Goal: Information Seeking & Learning: Learn about a topic

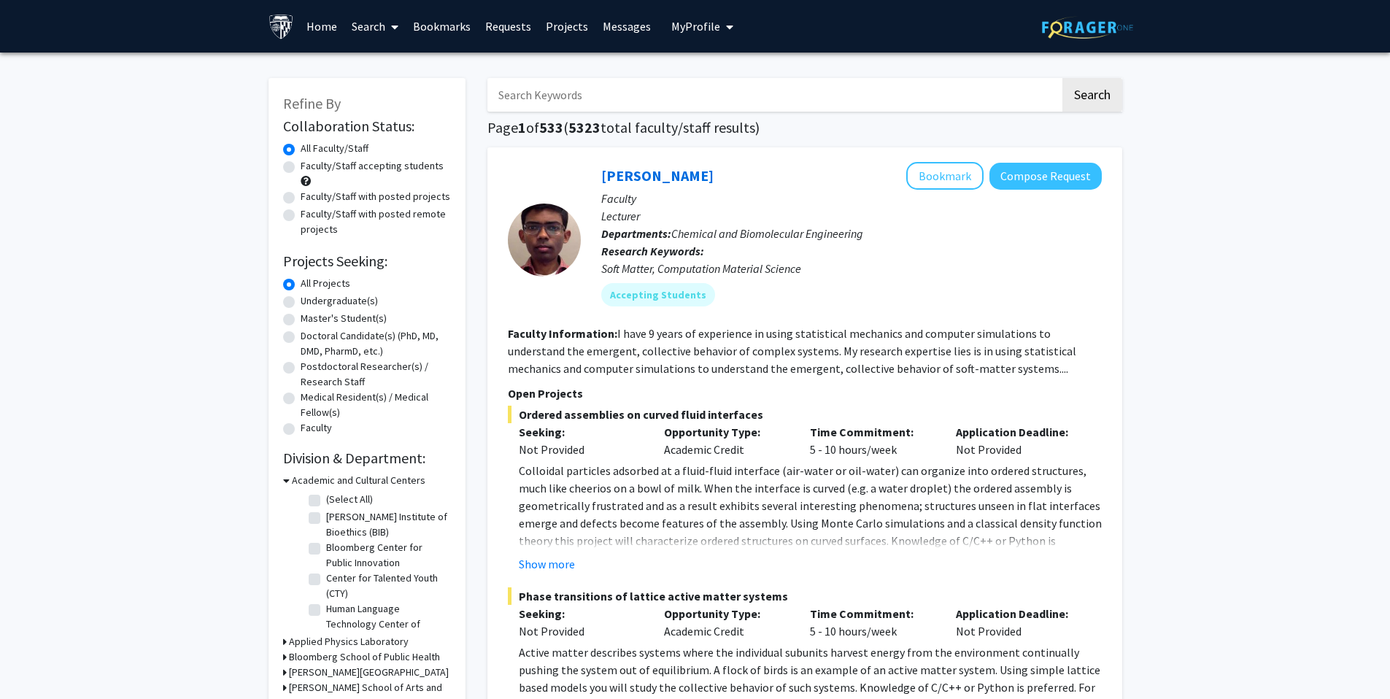
click at [720, 21] on span "My profile dropdown to access profile and logout" at bounding box center [726, 26] width 13 height 51
click at [747, 76] on span "[PERSON_NAME]" at bounding box center [762, 68] width 88 height 16
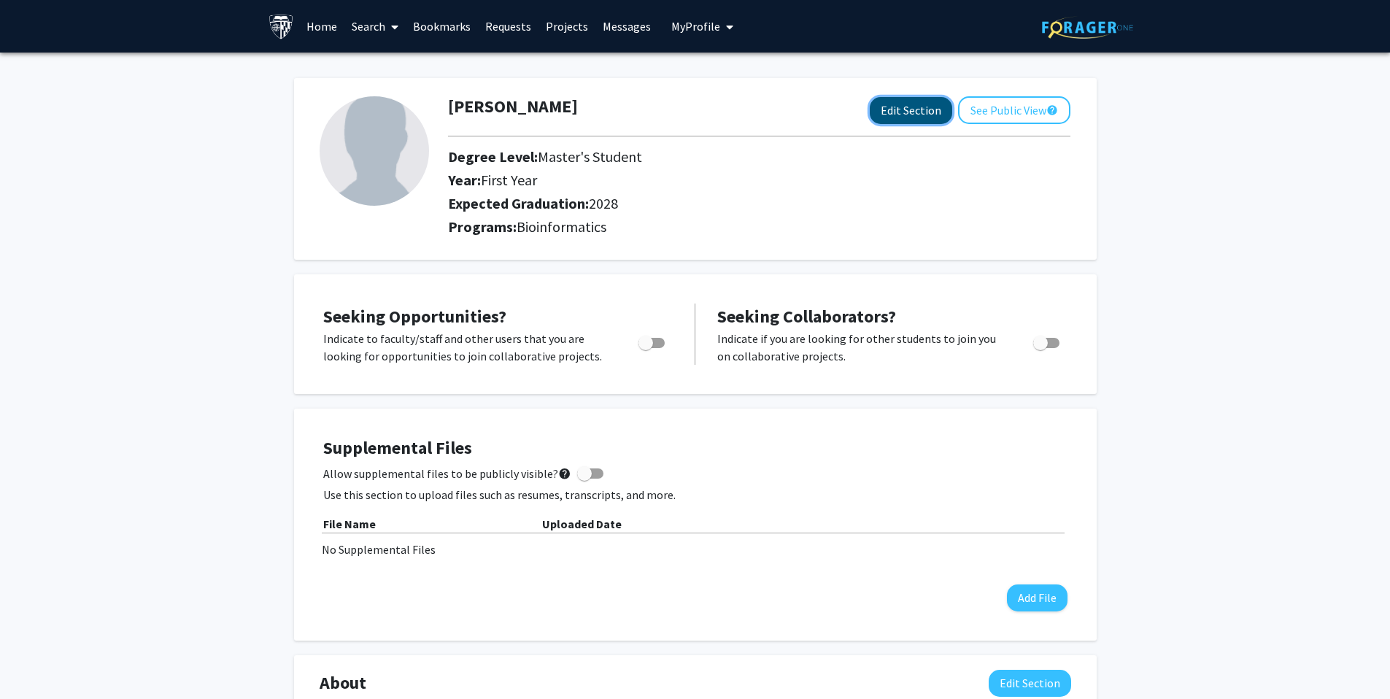
click at [916, 109] on button "Edit Section" at bounding box center [911, 110] width 82 height 27
select select "first_year"
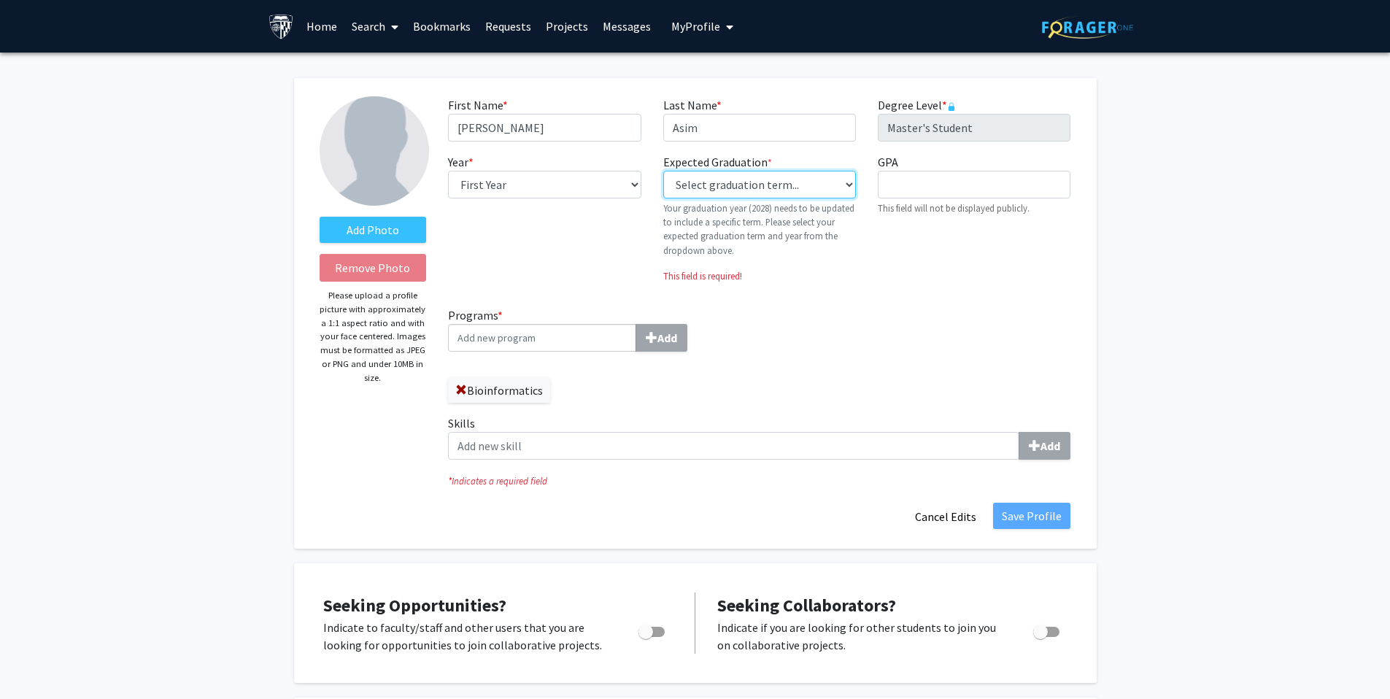
click at [817, 186] on select "Select graduation term... Previous: 2028 (Please select a specific term) Spring…" at bounding box center [759, 185] width 193 height 28
select select "38: spring_2027"
click at [663, 171] on select "Select graduation term... Previous: 2028 (Please select a specific term) Spring…" at bounding box center [759, 185] width 193 height 28
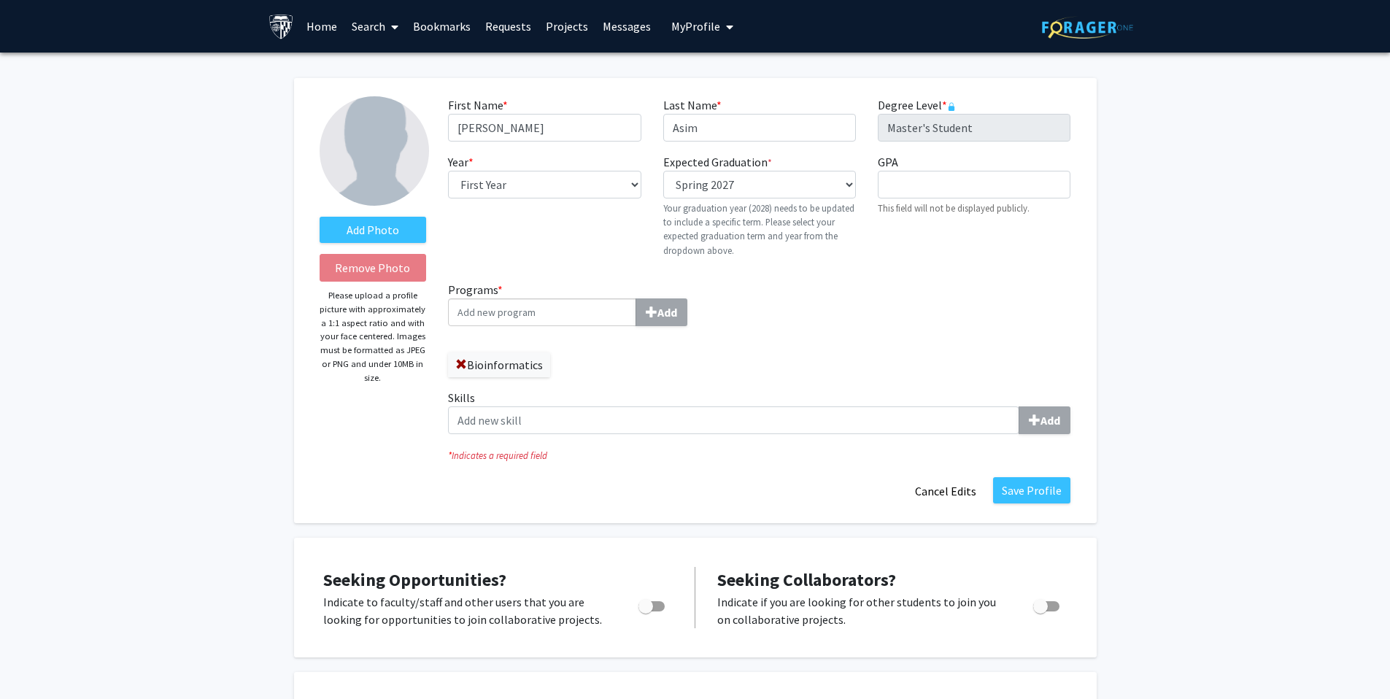
click at [843, 326] on div "Programs * Add Bioinformatics Skills Add" at bounding box center [759, 363] width 644 height 165
click at [381, 225] on label "Add Photo" at bounding box center [373, 230] width 107 height 26
click at [0, 0] on input "Add Photo" at bounding box center [0, 0] width 0 height 0
click at [1007, 490] on button "Save Profile" at bounding box center [1031, 490] width 77 height 26
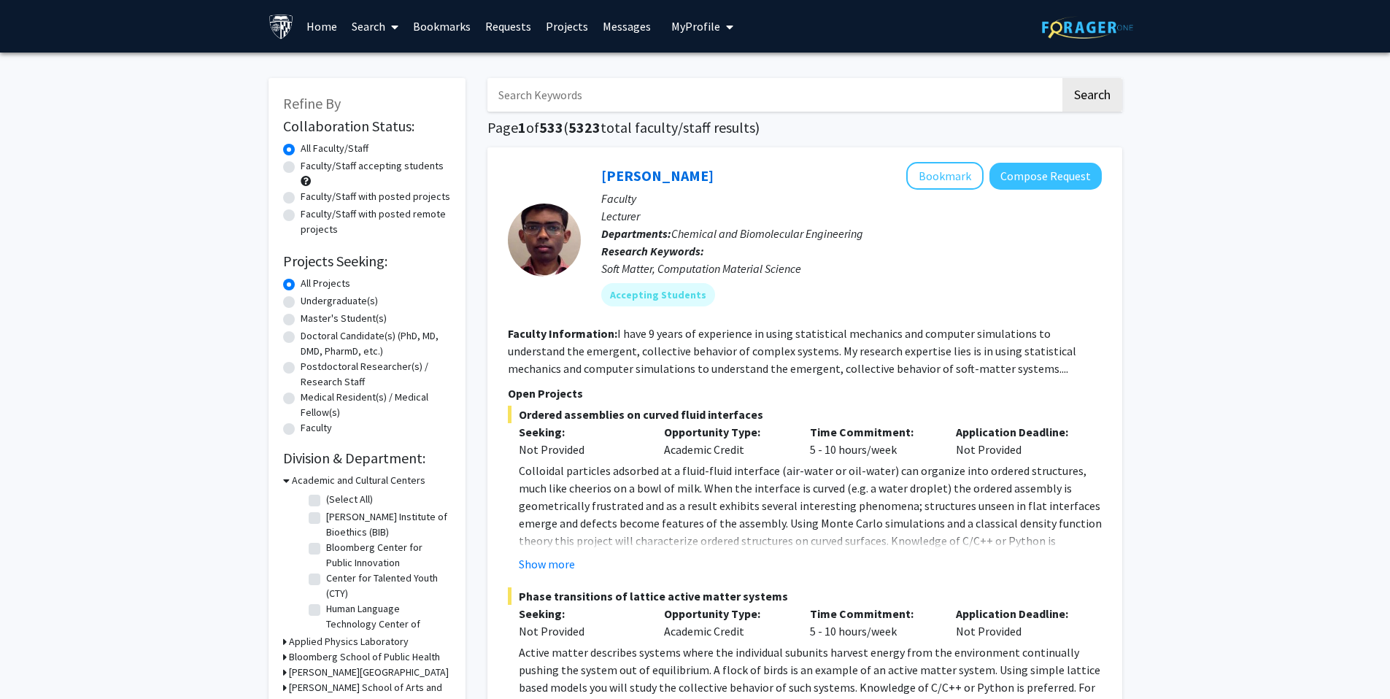
click at [301, 166] on label "Faculty/Staff accepting students" at bounding box center [372, 165] width 143 height 15
click at [301, 166] on input "Faculty/Staff accepting students" at bounding box center [305, 162] width 9 height 9
radio input "true"
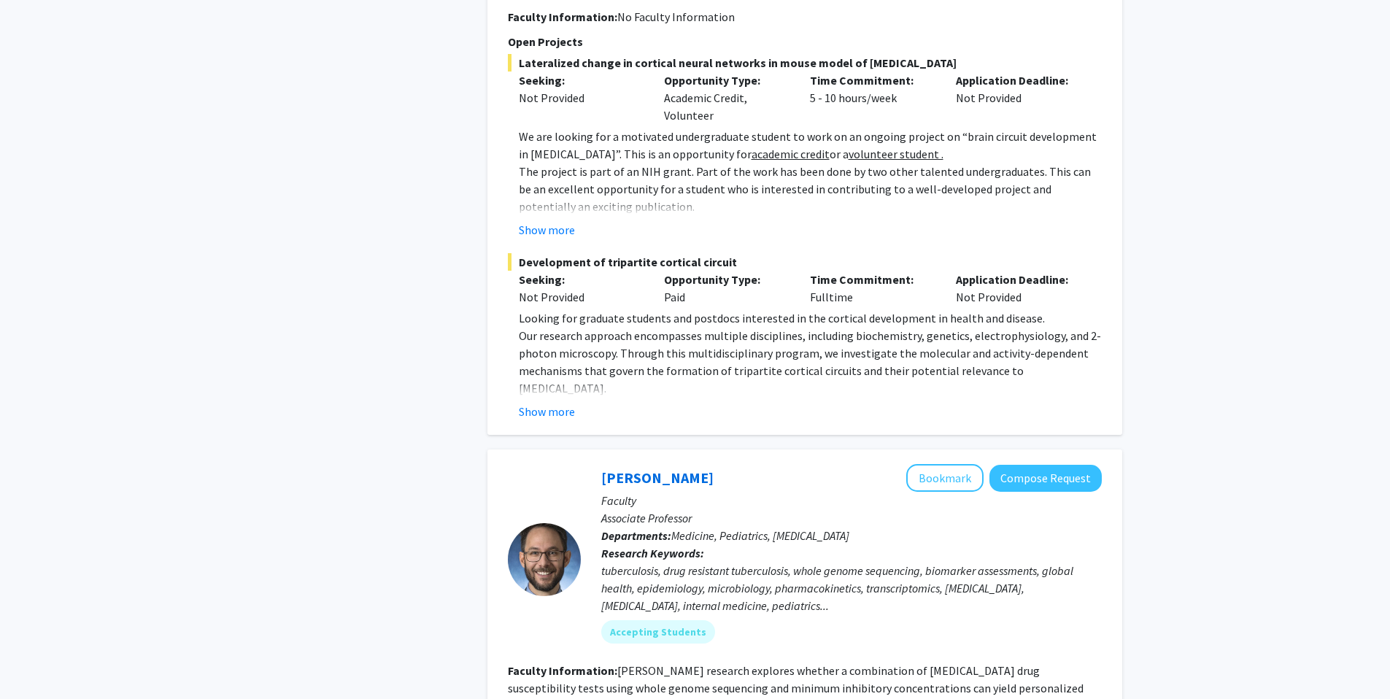
scroll to position [943, 0]
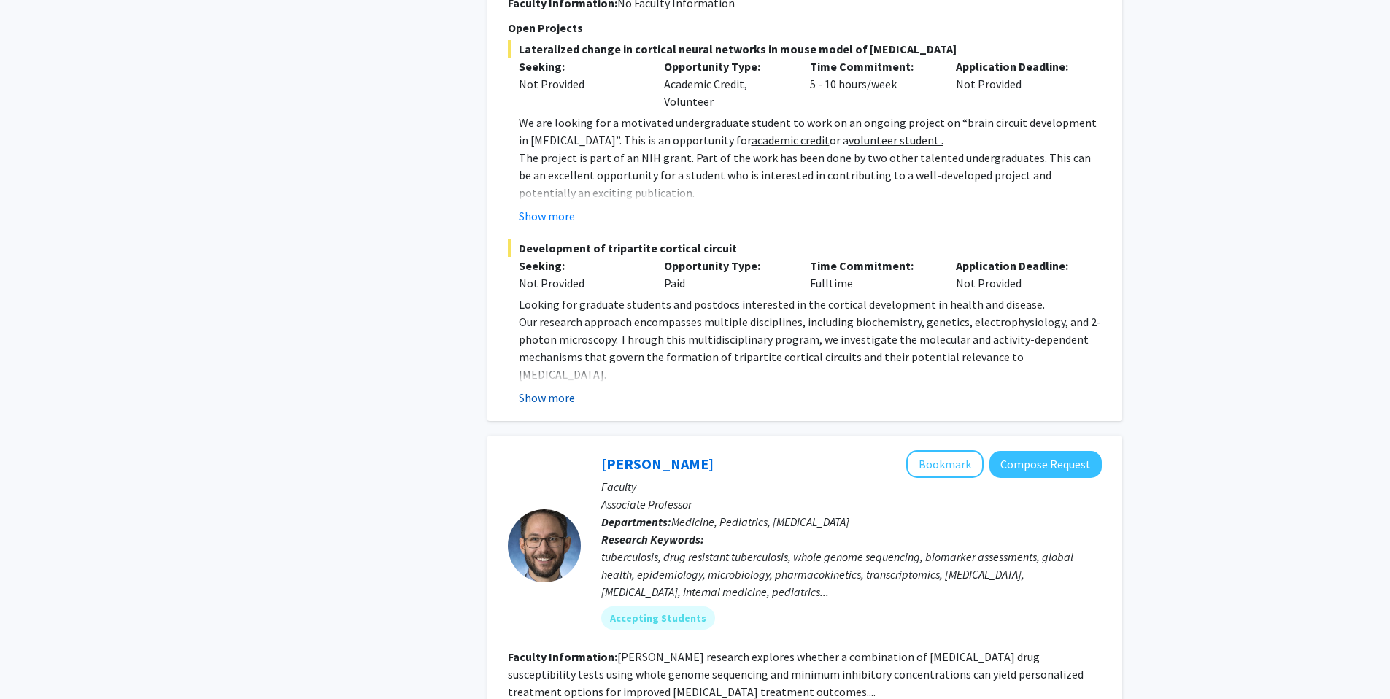
click at [553, 389] on button "Show more" at bounding box center [547, 398] width 56 height 18
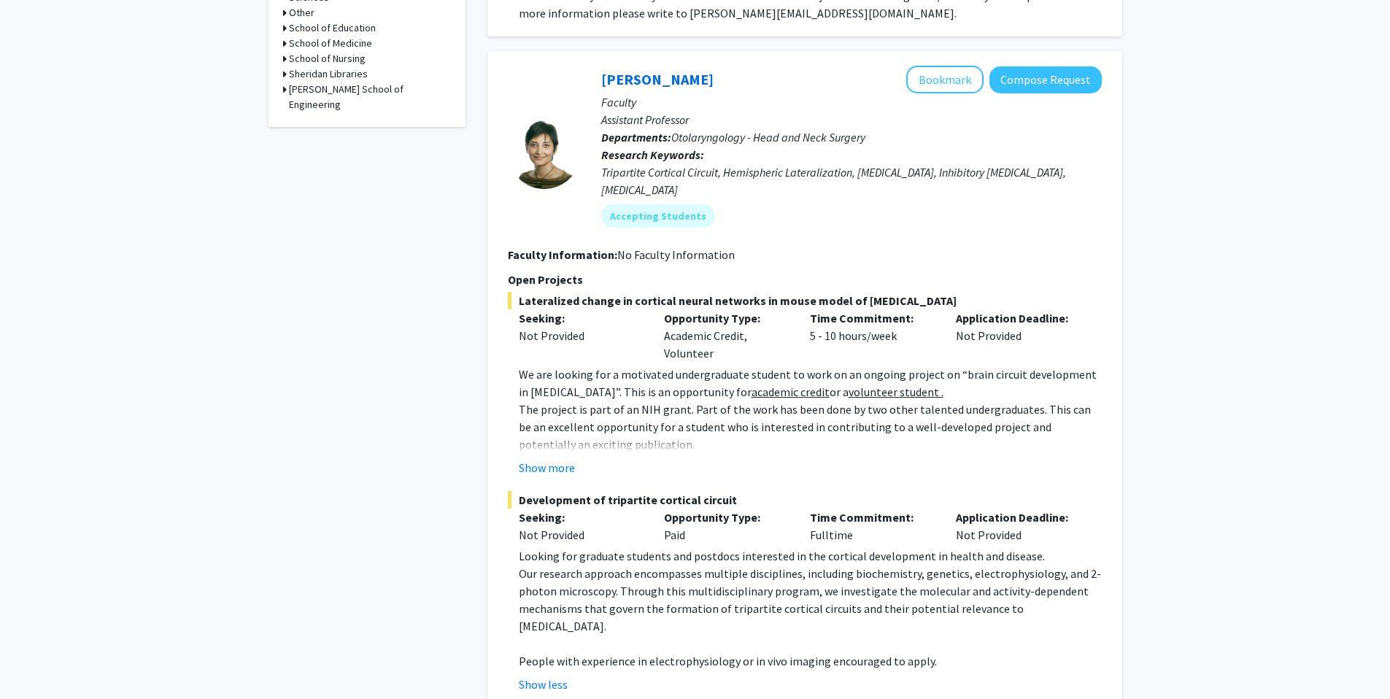
scroll to position [688, 0]
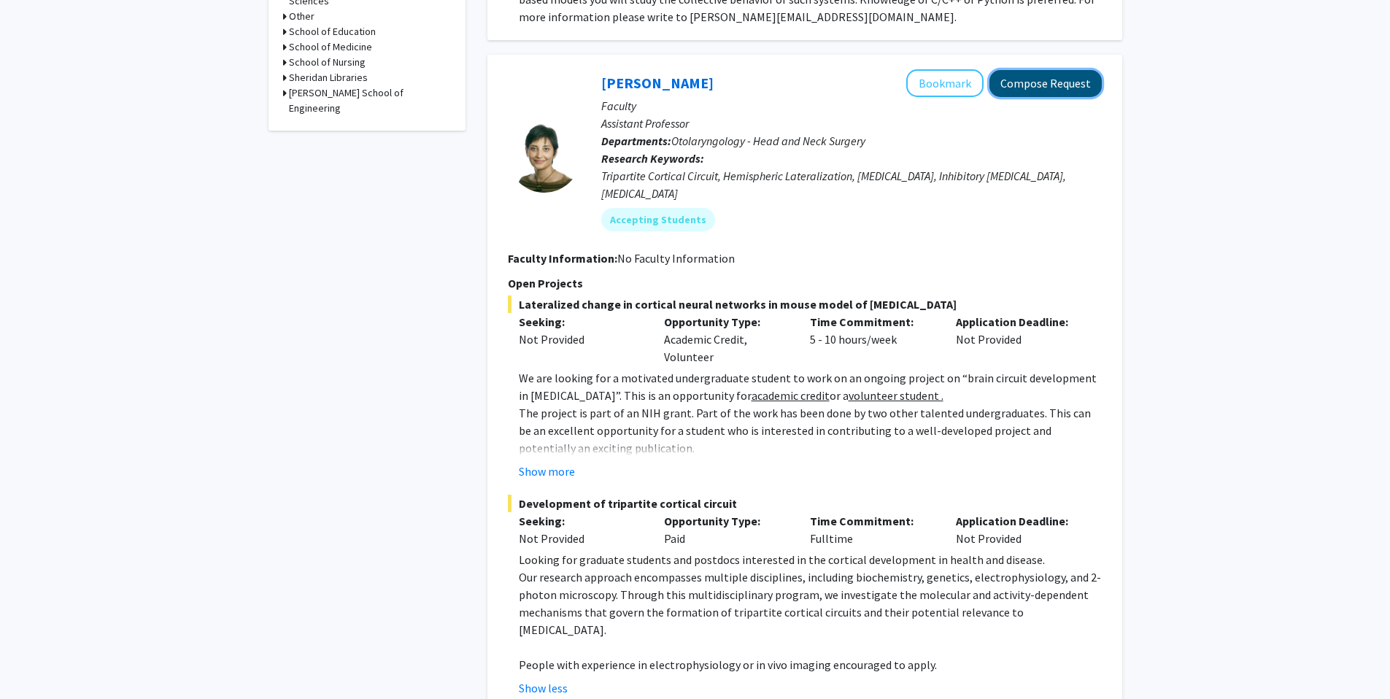
click at [1056, 88] on button "Compose Request" at bounding box center [1045, 83] width 112 height 27
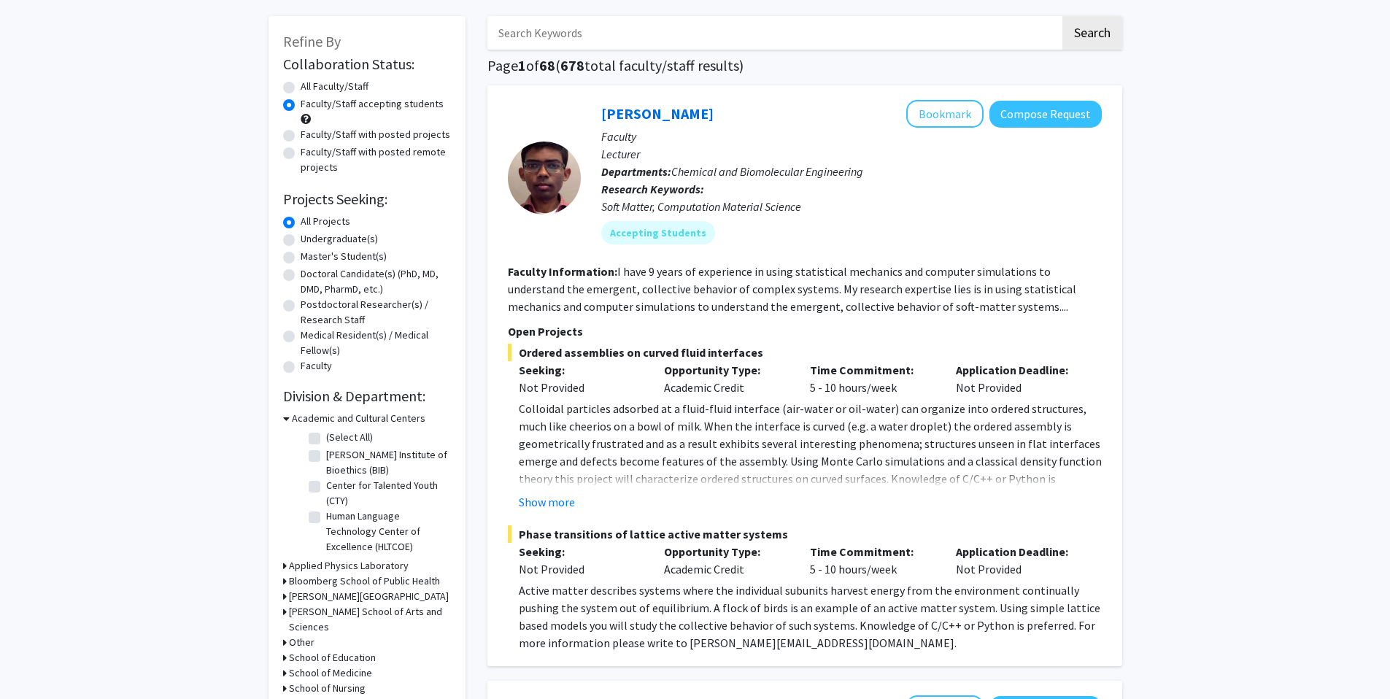
scroll to position [80, 0]
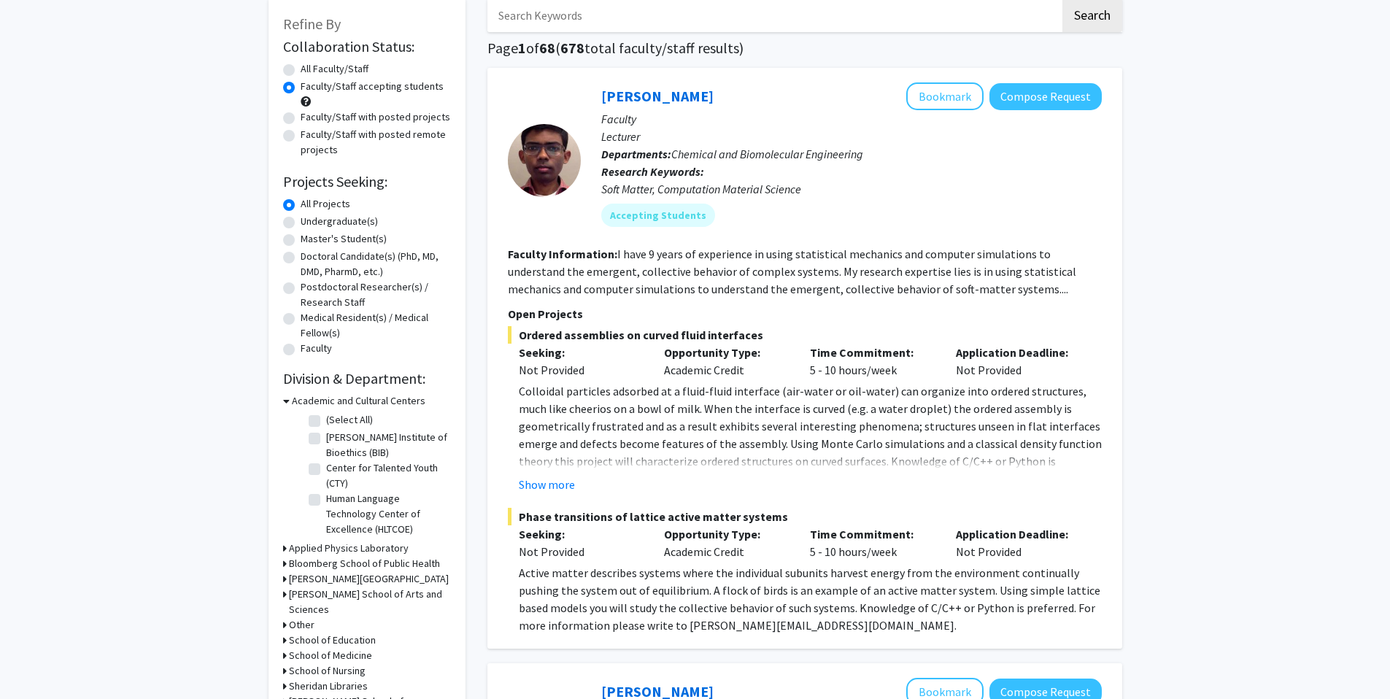
click at [360, 239] on label "Master's Student(s)" at bounding box center [344, 238] width 86 height 15
click at [310, 239] on input "Master's Student(s)" at bounding box center [305, 235] width 9 height 9
radio input "true"
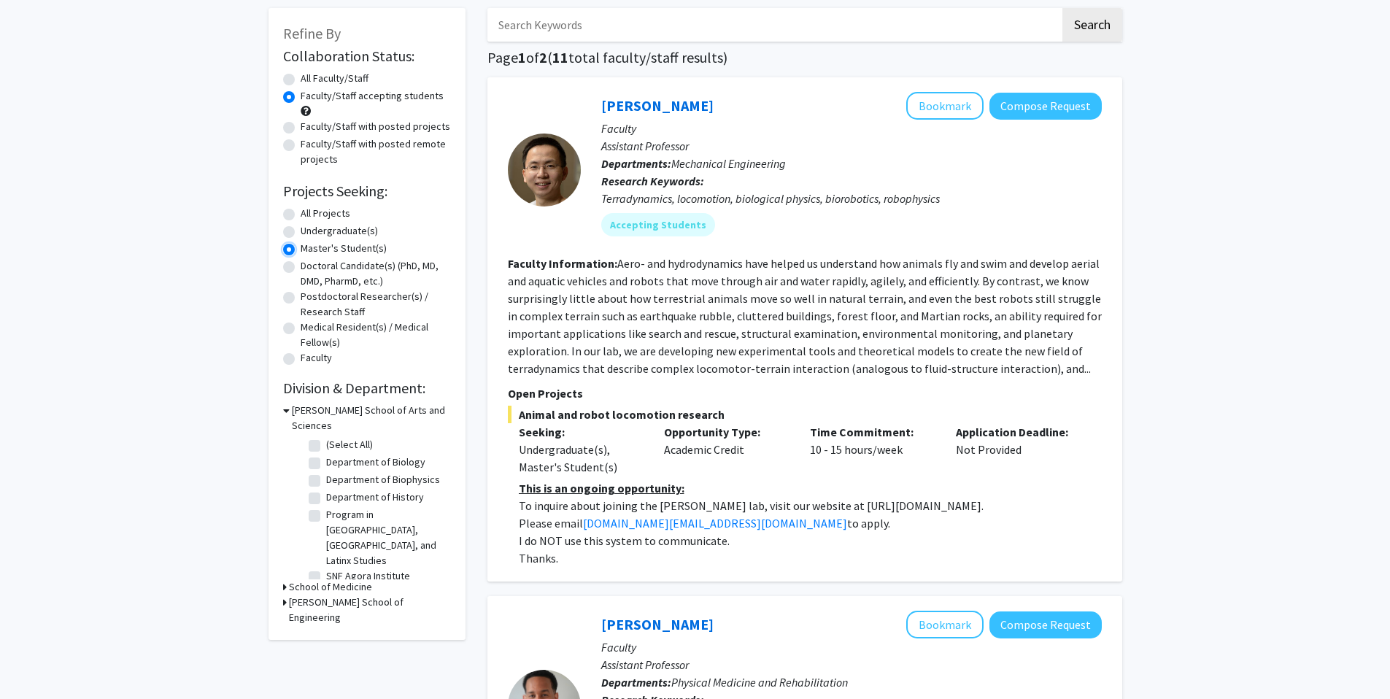
scroll to position [71, 0]
click at [326, 454] on label "Department of Biology" at bounding box center [375, 461] width 99 height 15
click at [326, 454] on input "Department of Biology" at bounding box center [330, 458] width 9 height 9
checkbox input "true"
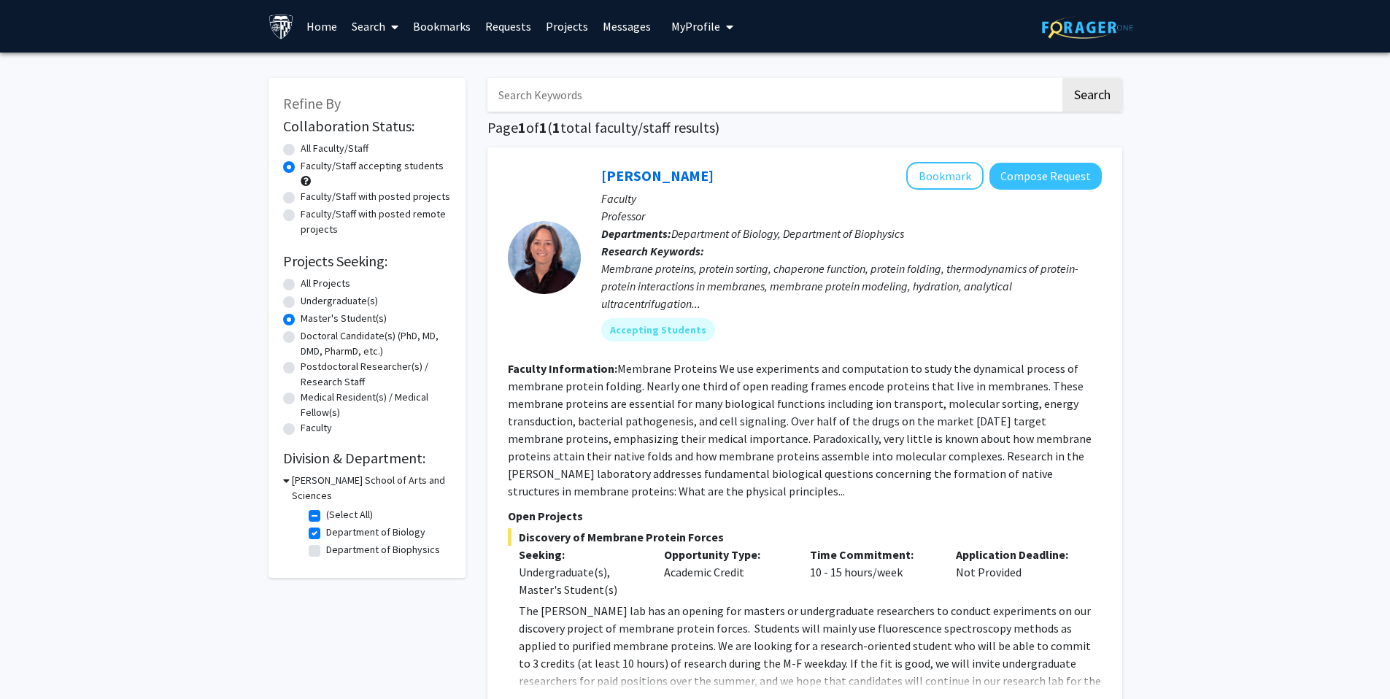
click at [394, 542] on label "Department of Biophysics" at bounding box center [383, 549] width 114 height 15
click at [336, 542] on input "Department of Biophysics" at bounding box center [330, 546] width 9 height 9
checkbox input "true"
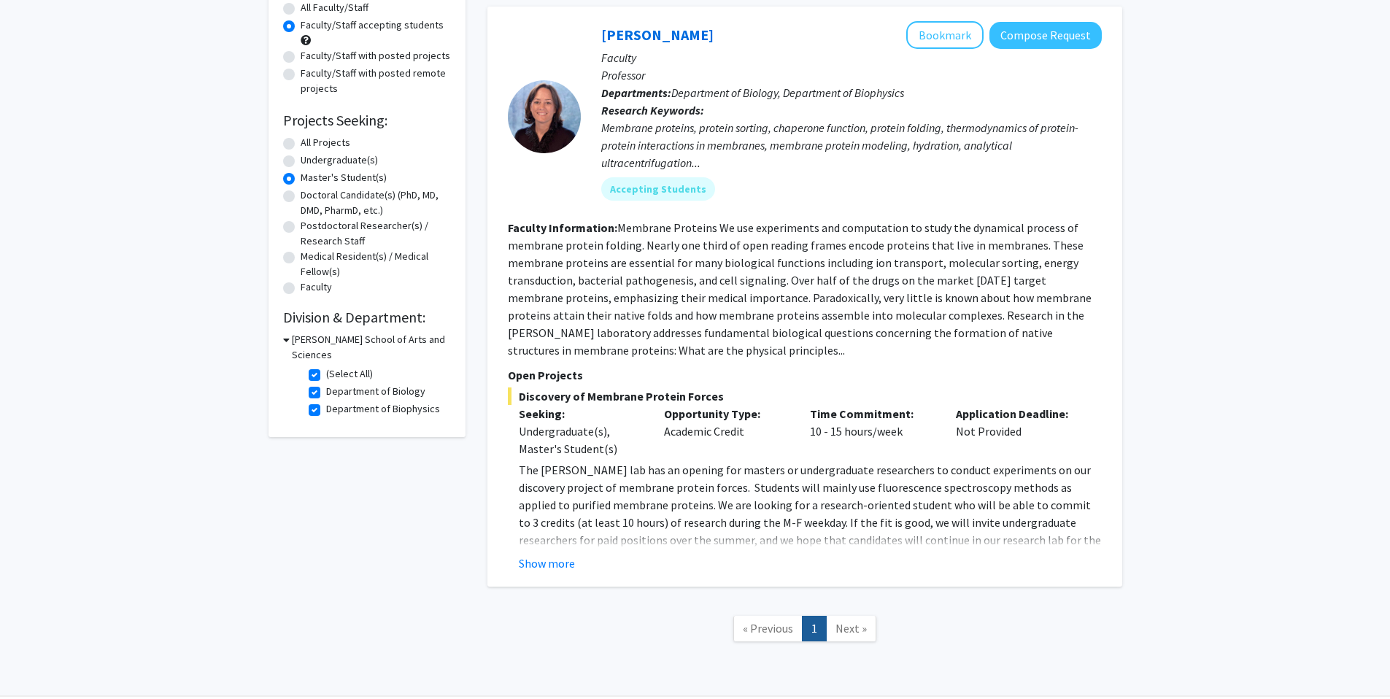
scroll to position [138, 0]
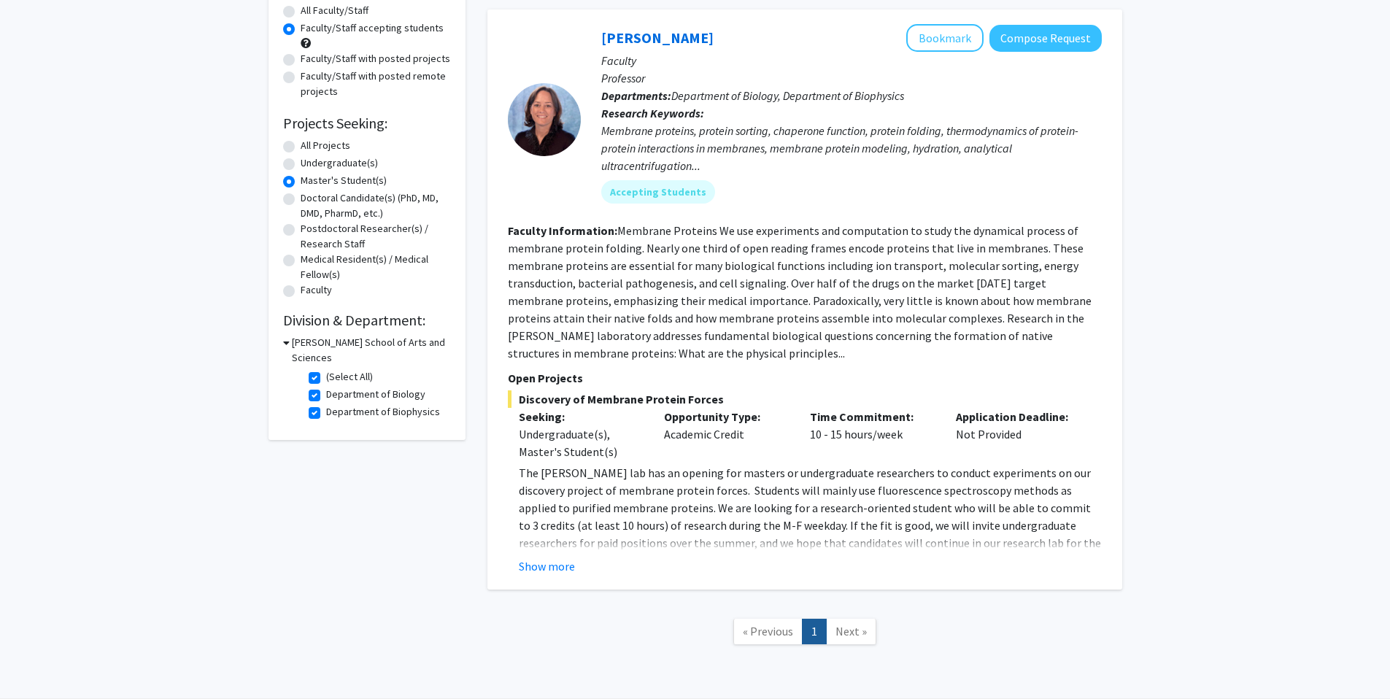
click at [326, 387] on label "Department of Biology" at bounding box center [375, 394] width 99 height 15
click at [326, 387] on input "Department of Biology" at bounding box center [330, 391] width 9 height 9
checkbox input "false"
checkbox input "true"
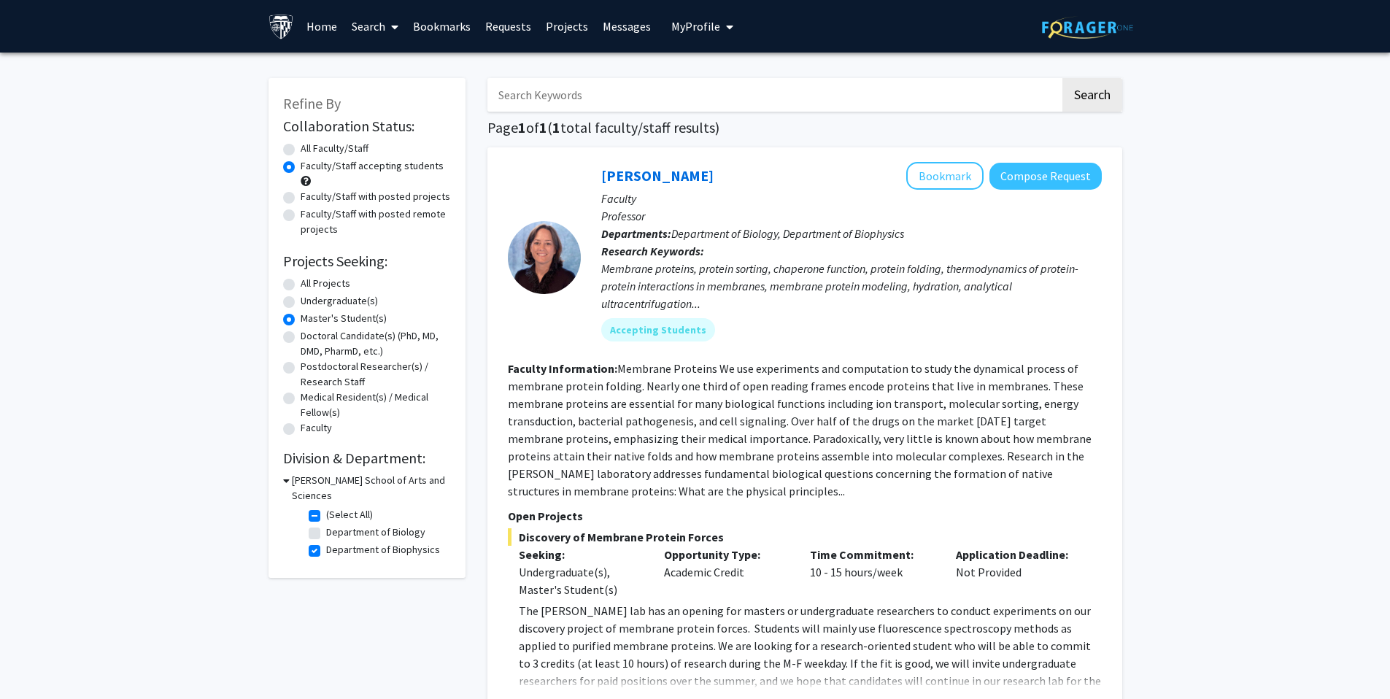
click at [326, 542] on label "Department of Biophysics" at bounding box center [383, 549] width 114 height 15
click at [326, 542] on input "Department of Biophysics" at bounding box center [330, 546] width 9 height 9
checkbox input "false"
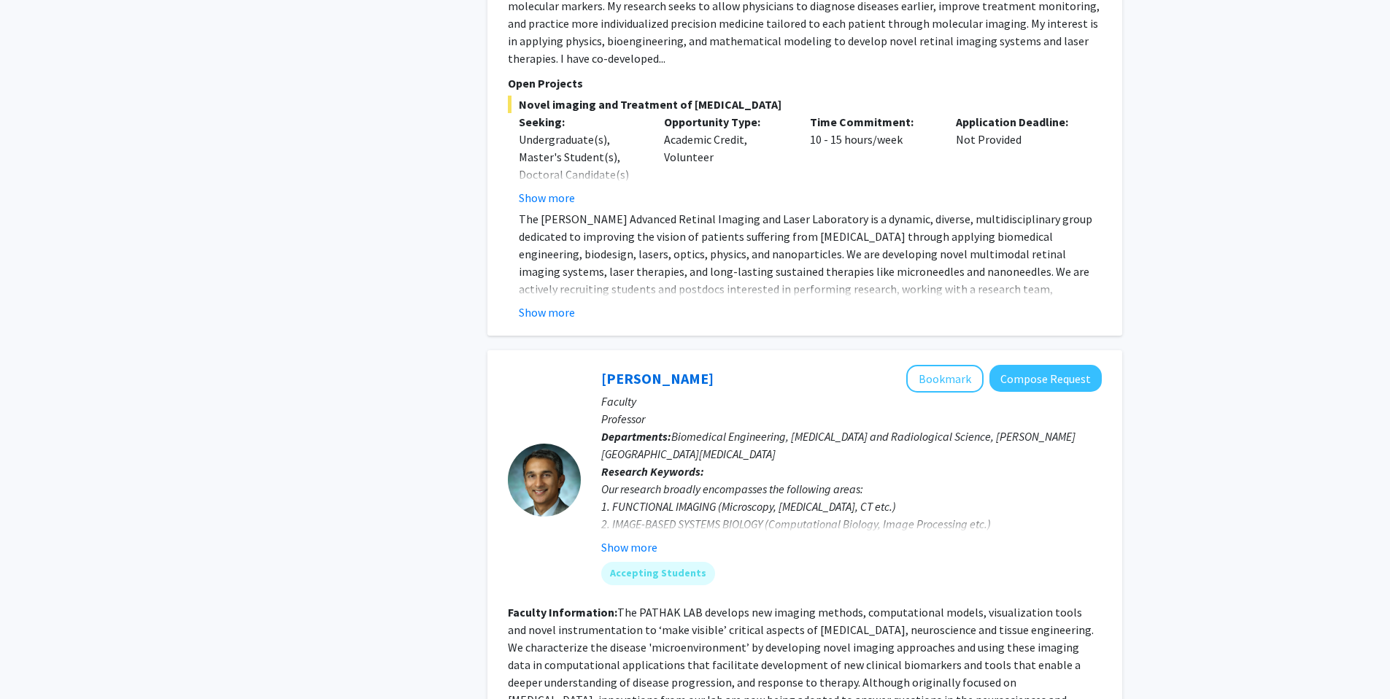
scroll to position [3176, 0]
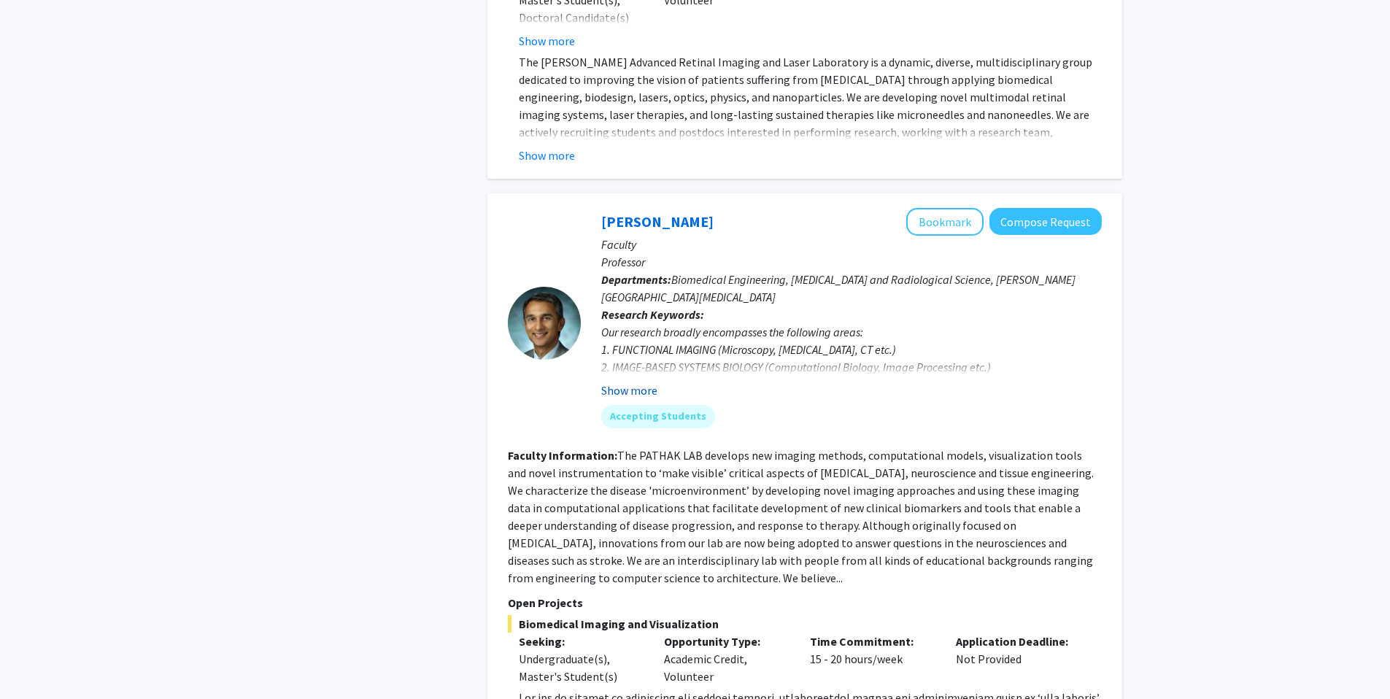
click at [630, 382] on button "Show more" at bounding box center [629, 391] width 56 height 18
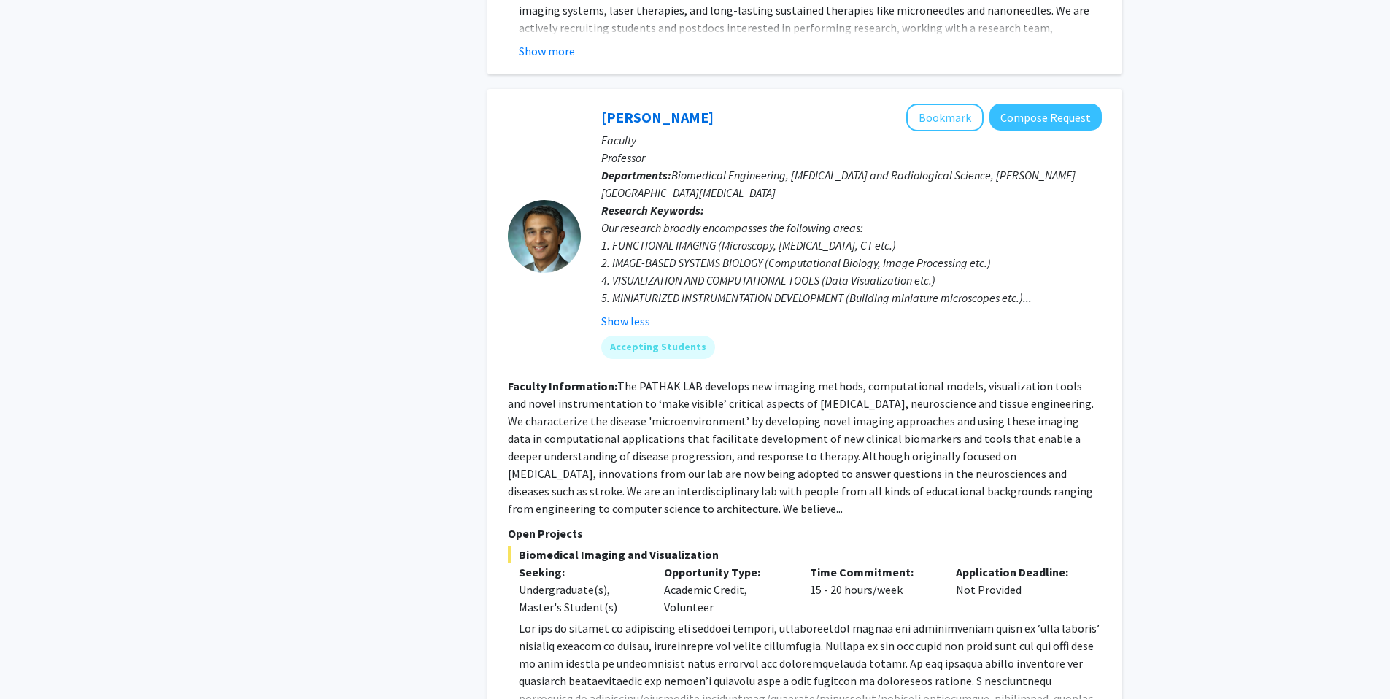
scroll to position [3379, 0]
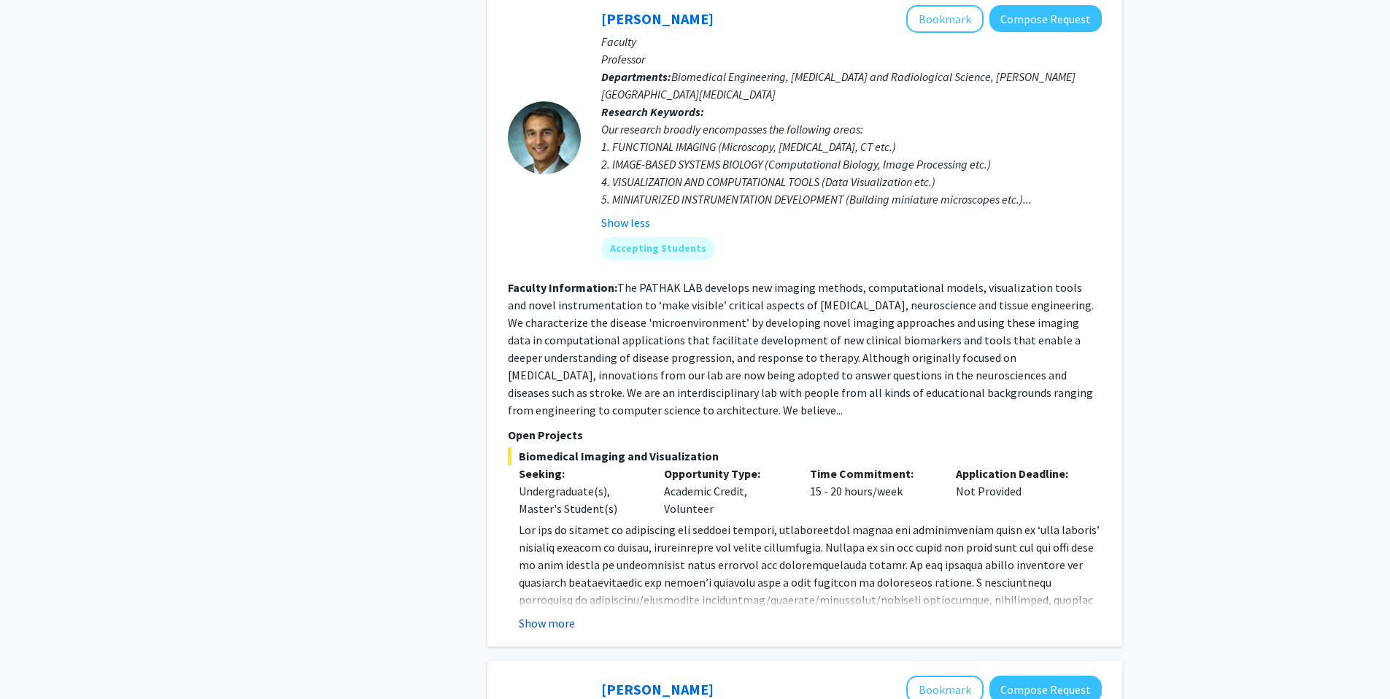
click at [533, 614] on button "Show more" at bounding box center [547, 623] width 56 height 18
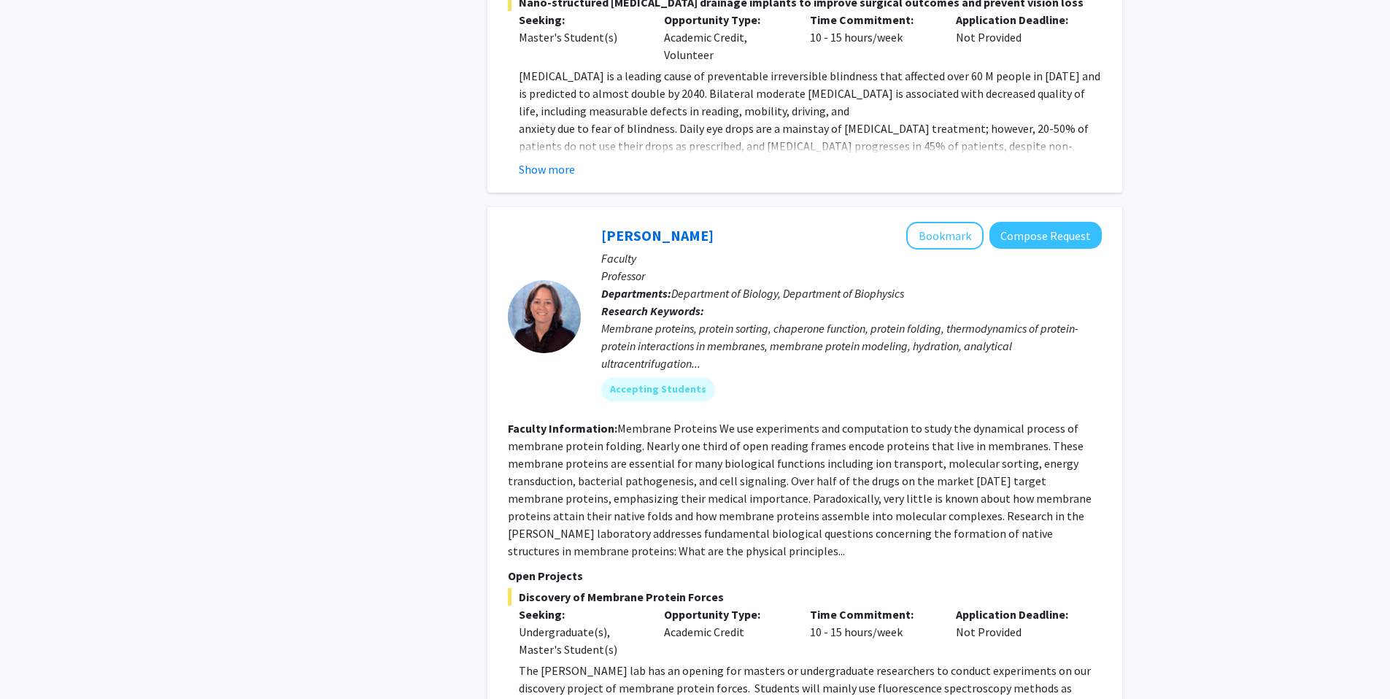
scroll to position [5833, 0]
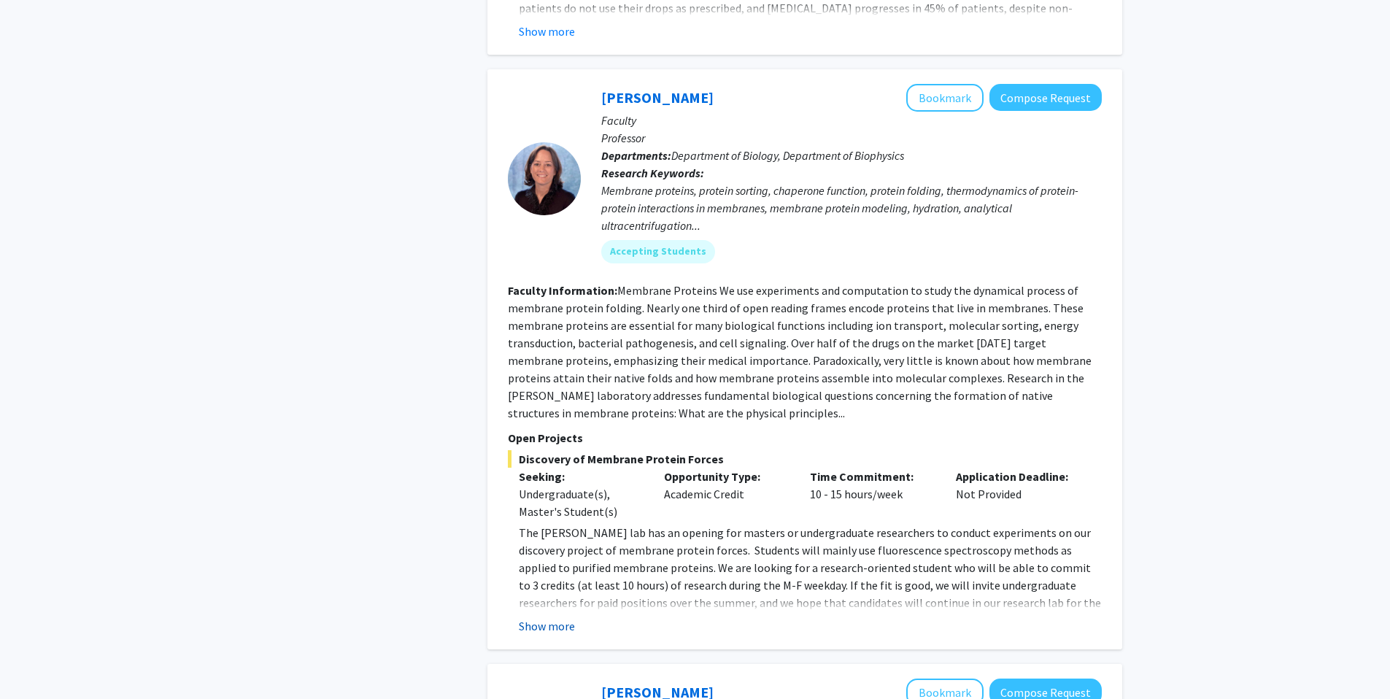
click at [560, 617] on button "Show more" at bounding box center [547, 626] width 56 height 18
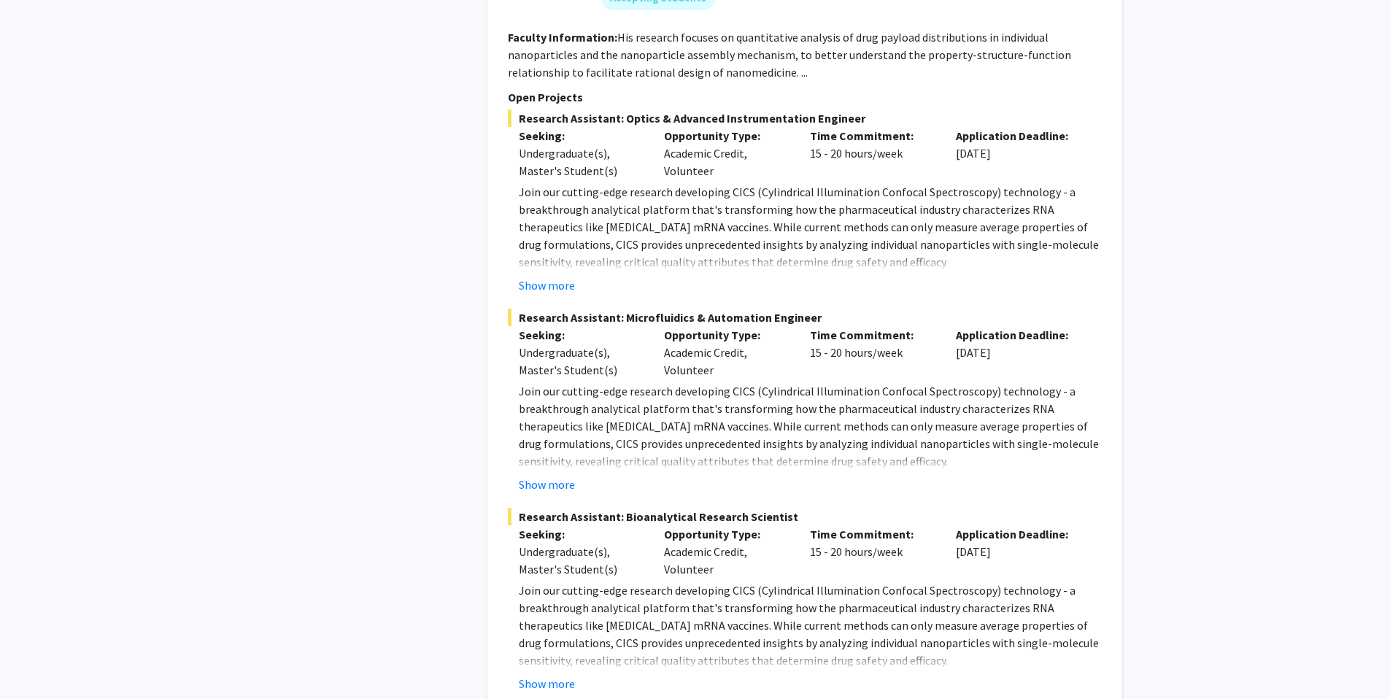
scroll to position [6850, 0]
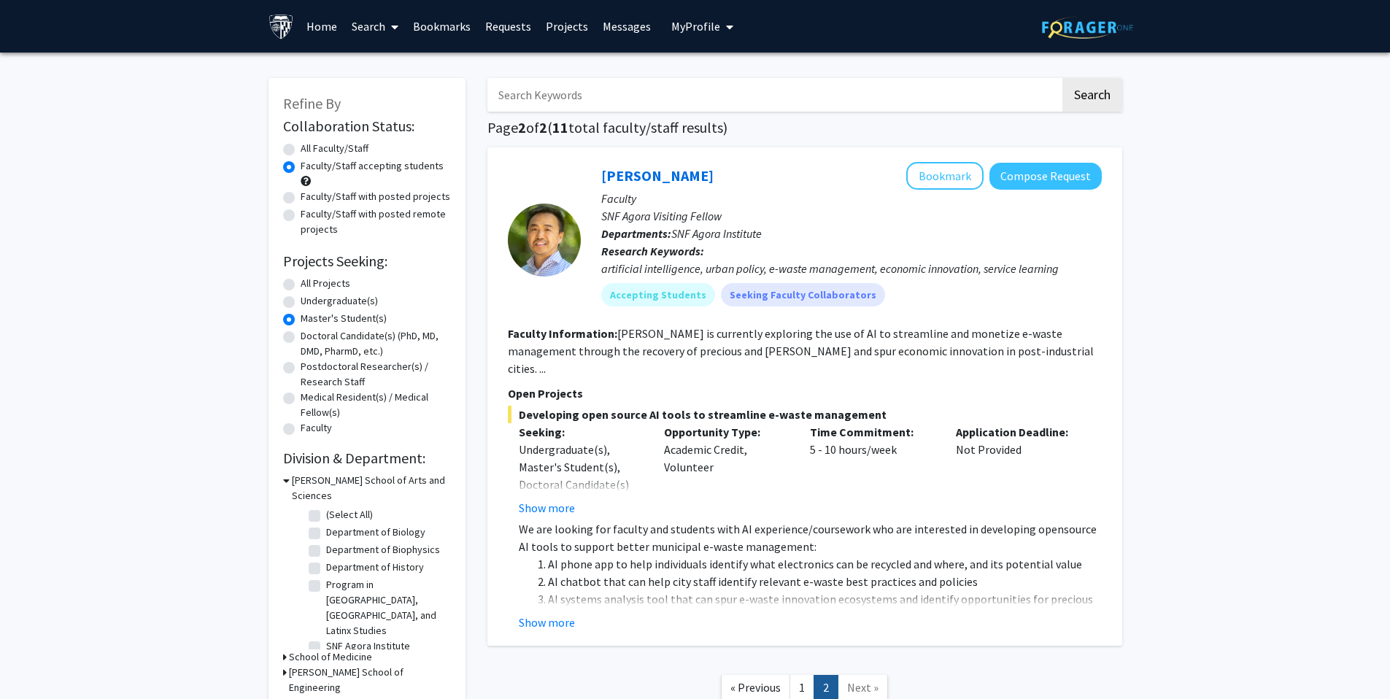
click at [301, 284] on label "All Projects" at bounding box center [326, 283] width 50 height 15
click at [301, 284] on input "All Projects" at bounding box center [305, 280] width 9 height 9
radio input "true"
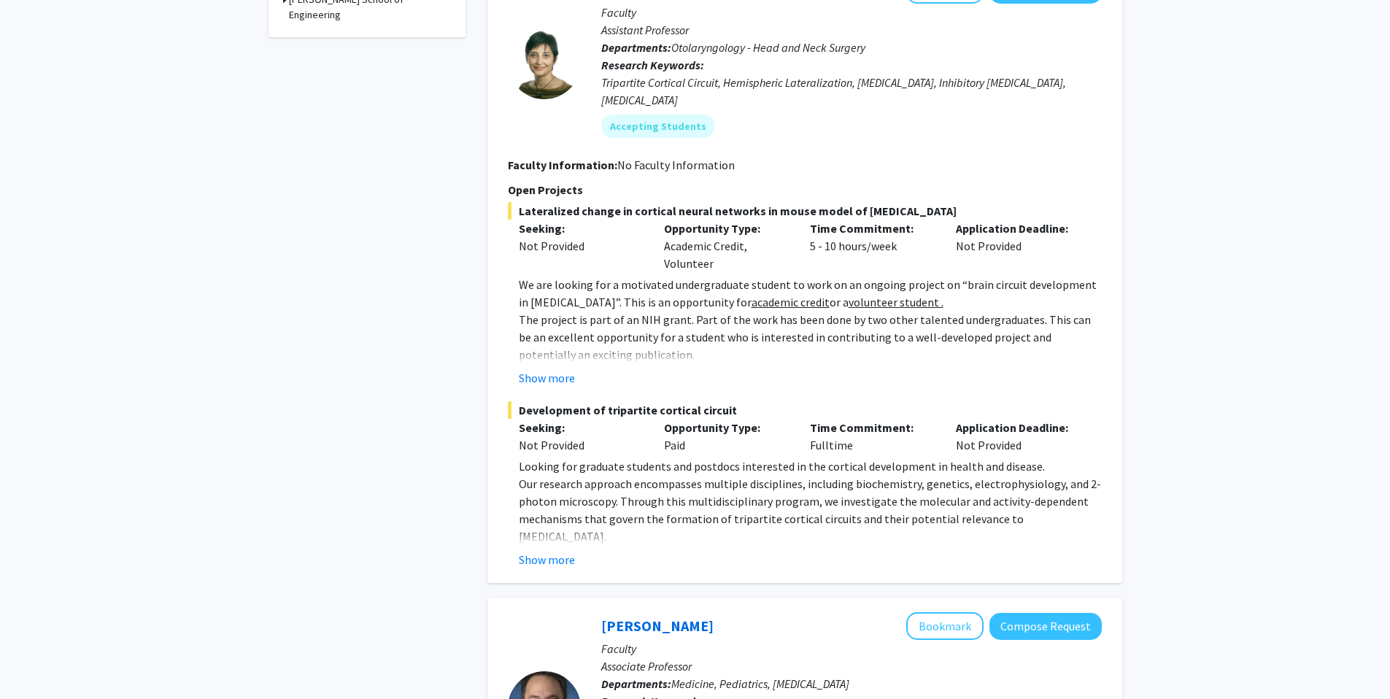
scroll to position [800, 0]
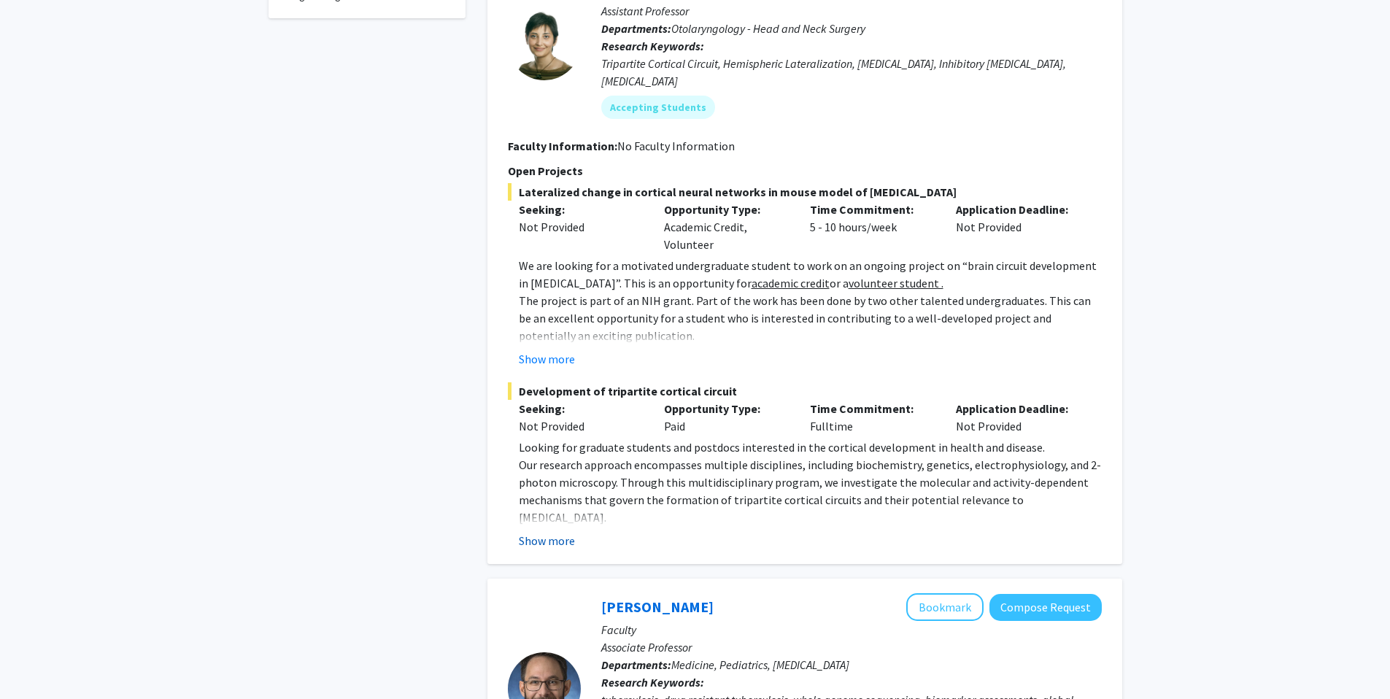
click at [549, 532] on button "Show more" at bounding box center [547, 541] width 56 height 18
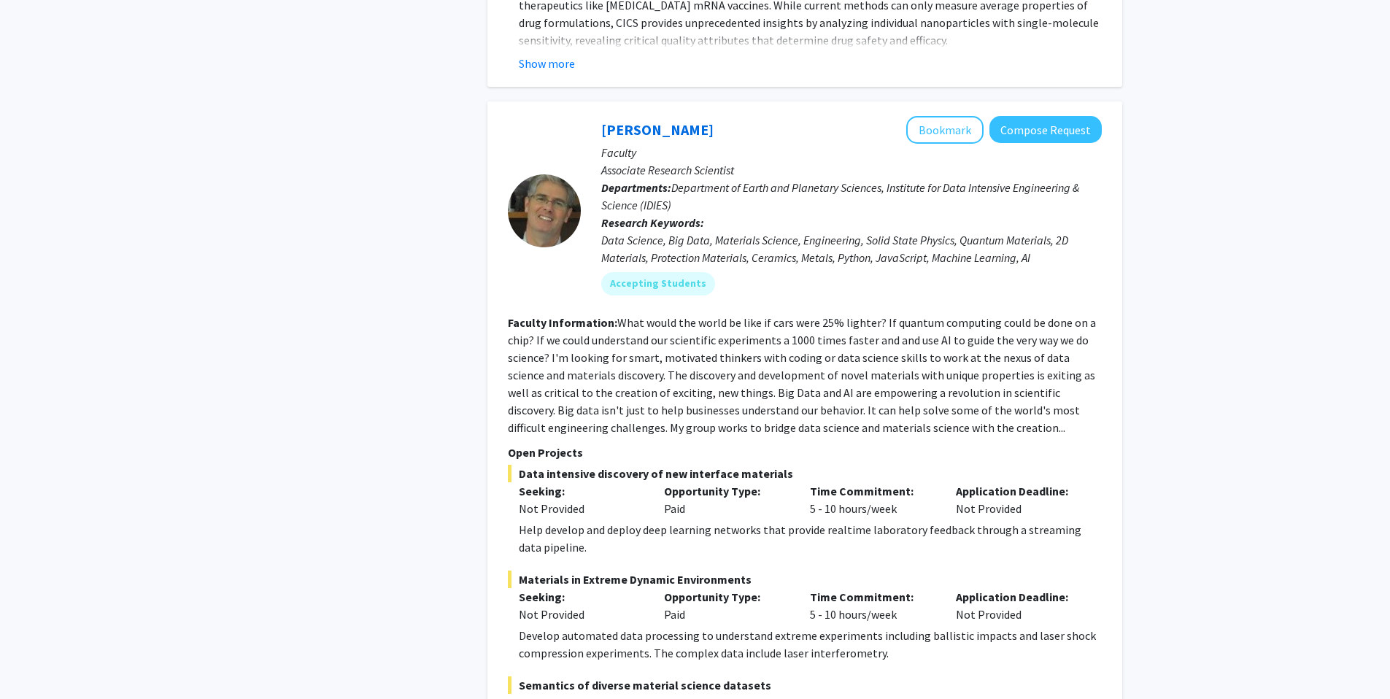
scroll to position [5285, 0]
click at [931, 117] on button "Bookmark" at bounding box center [944, 131] width 77 height 28
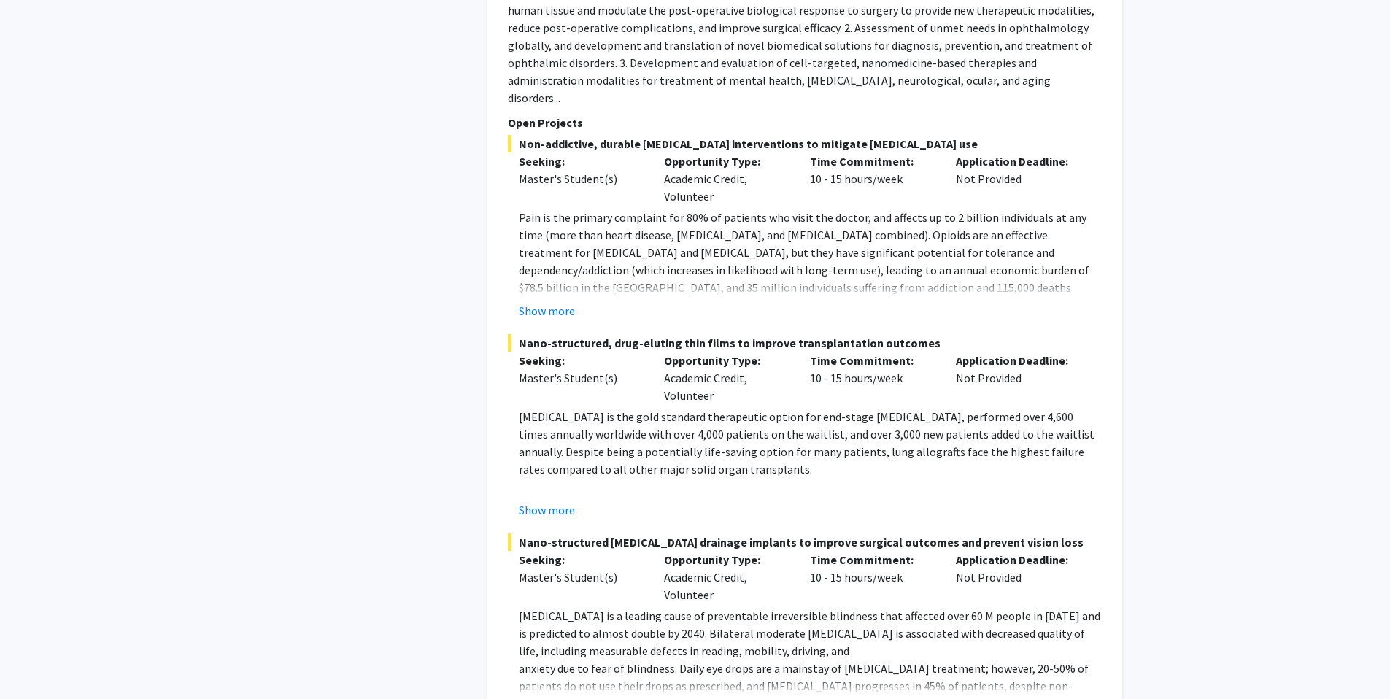
scroll to position [6909, 0]
